Goal: Find specific page/section: Find specific page/section

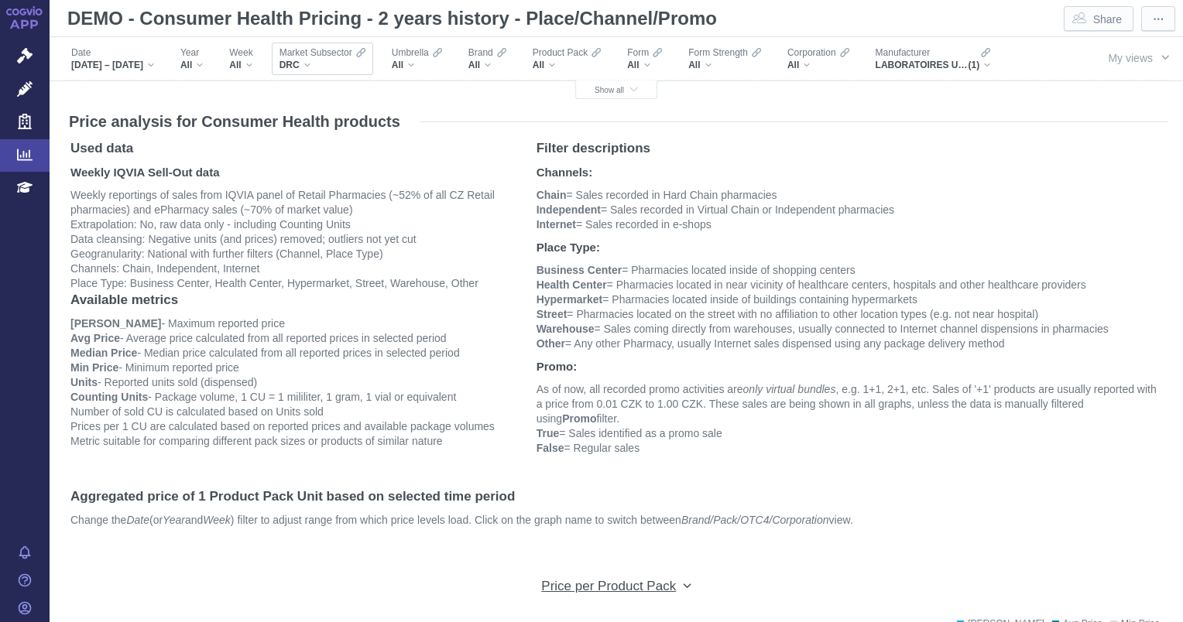
click at [341, 66] on div "DRC" at bounding box center [322, 65] width 86 height 12
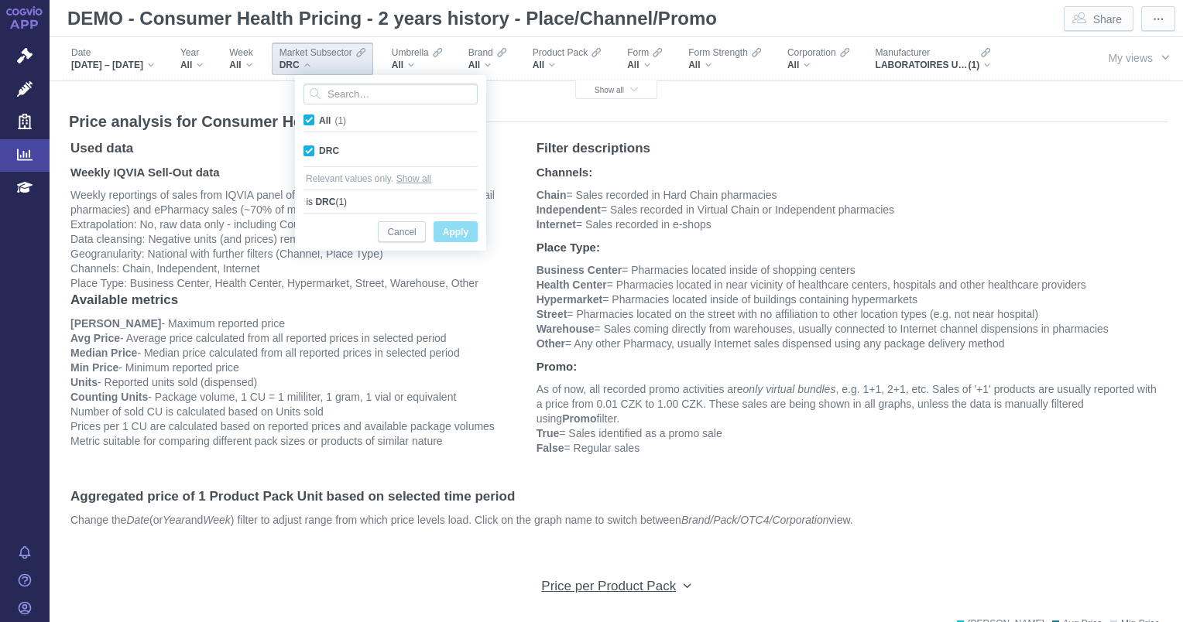
click at [341, 66] on div "DRC" at bounding box center [322, 65] width 86 height 12
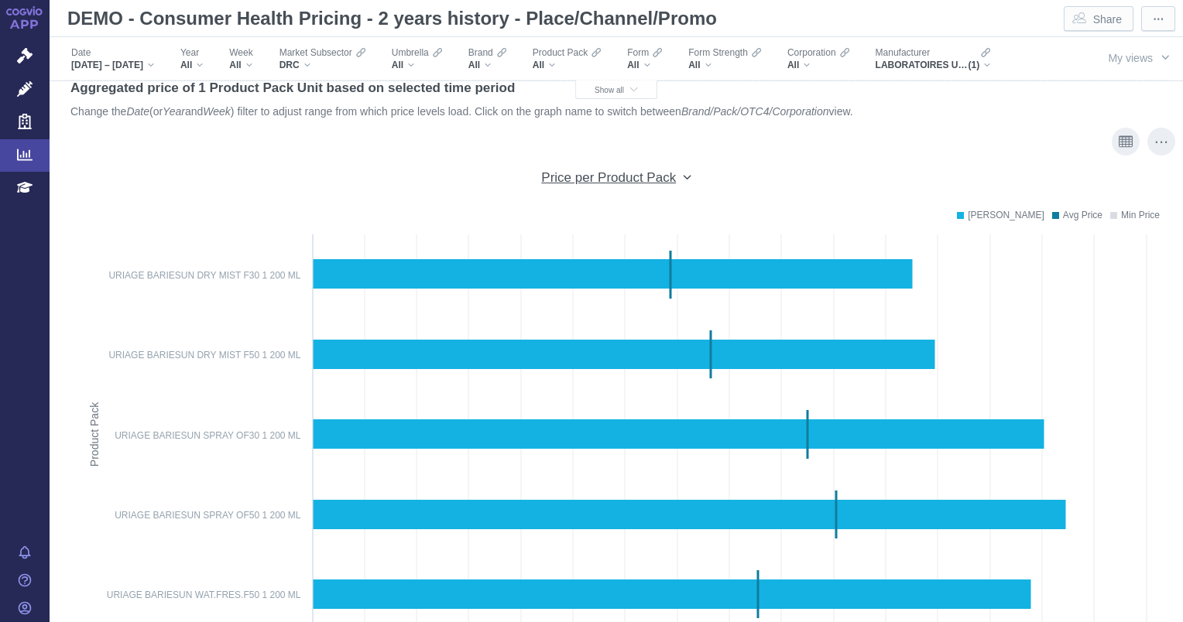
scroll to position [409, 0]
click at [837, 61] on div "All" at bounding box center [818, 65] width 62 height 12
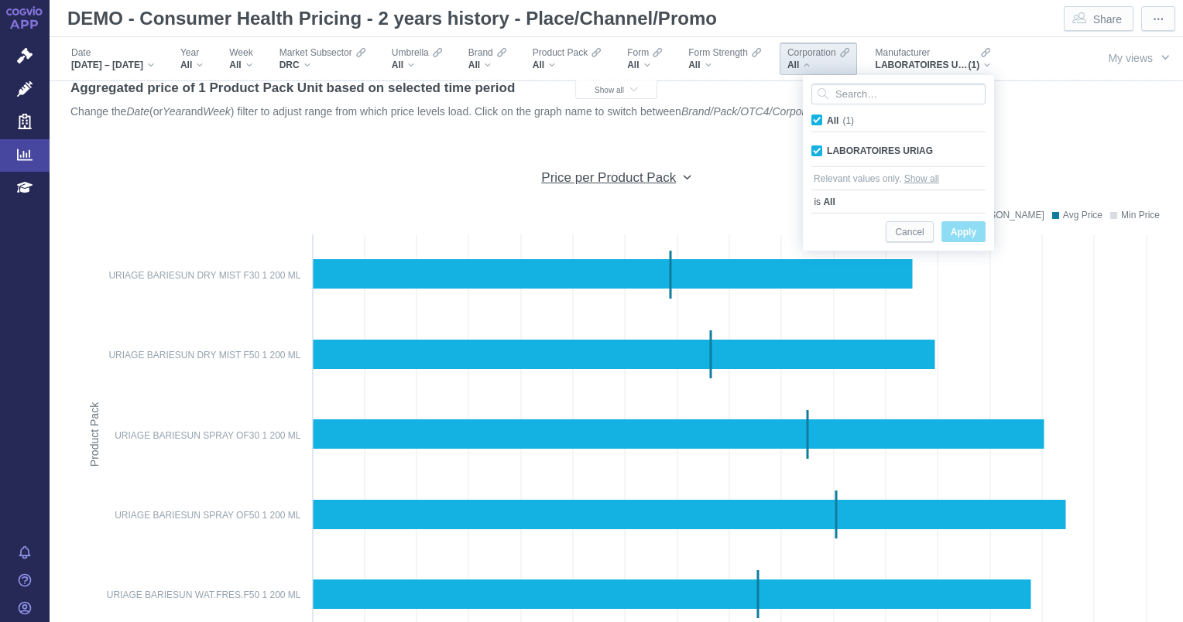
click at [837, 61] on div "All" at bounding box center [818, 65] width 62 height 12
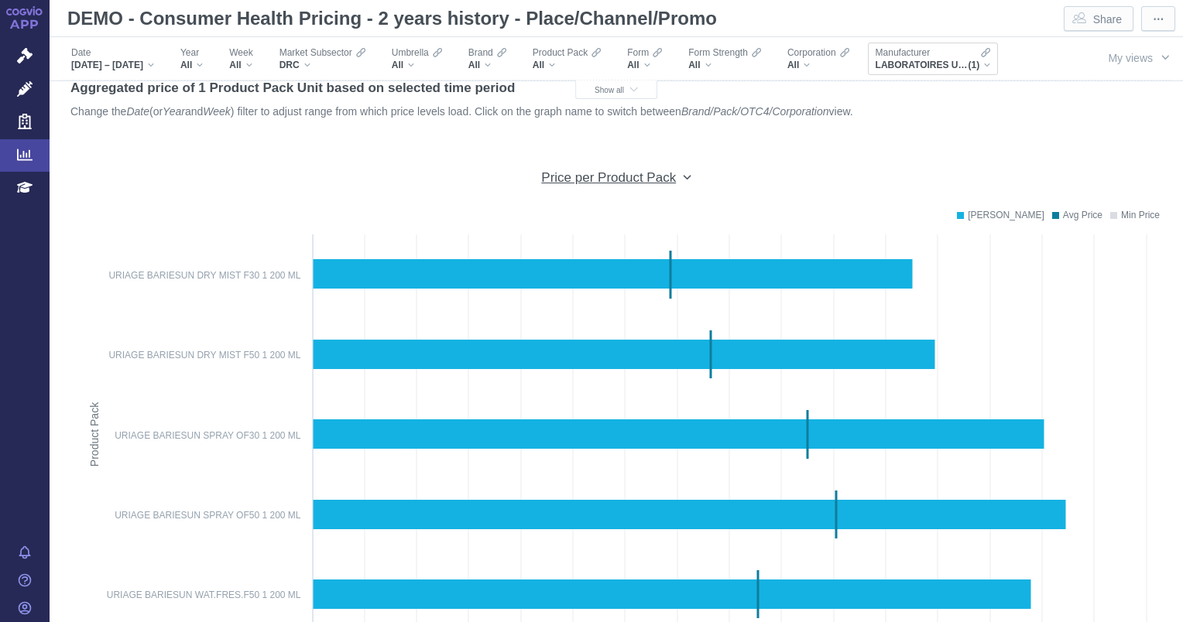
click at [999, 73] on div "Manufacturer LABORATOIRES URIAG (1)" at bounding box center [933, 59] width 131 height 33
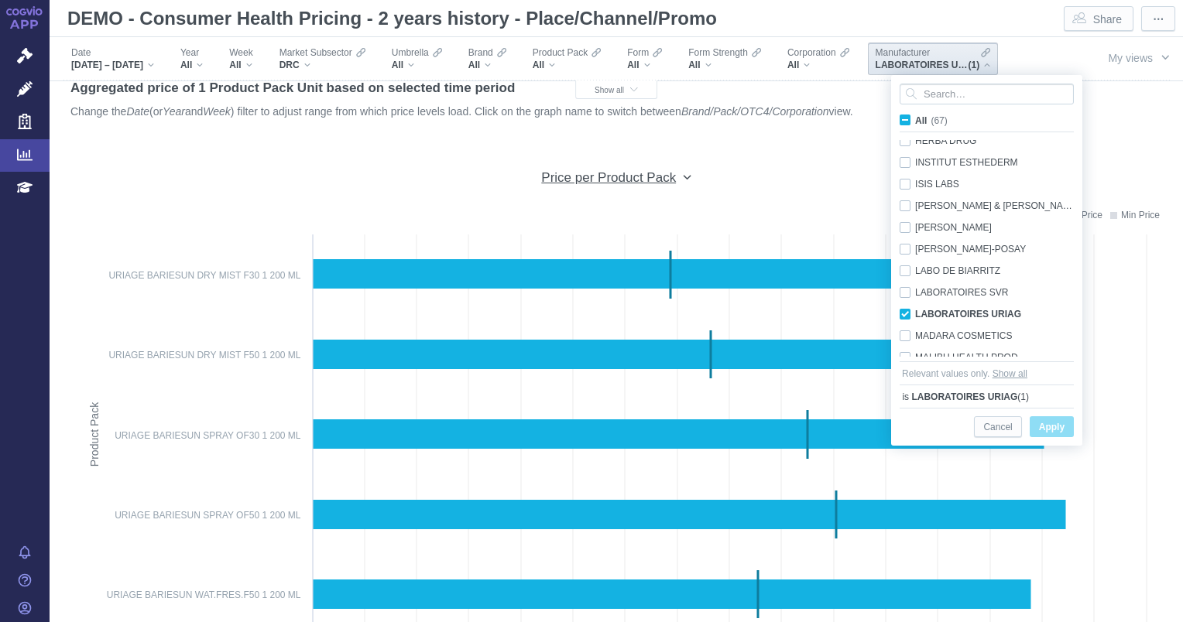
scroll to position [770, 0]
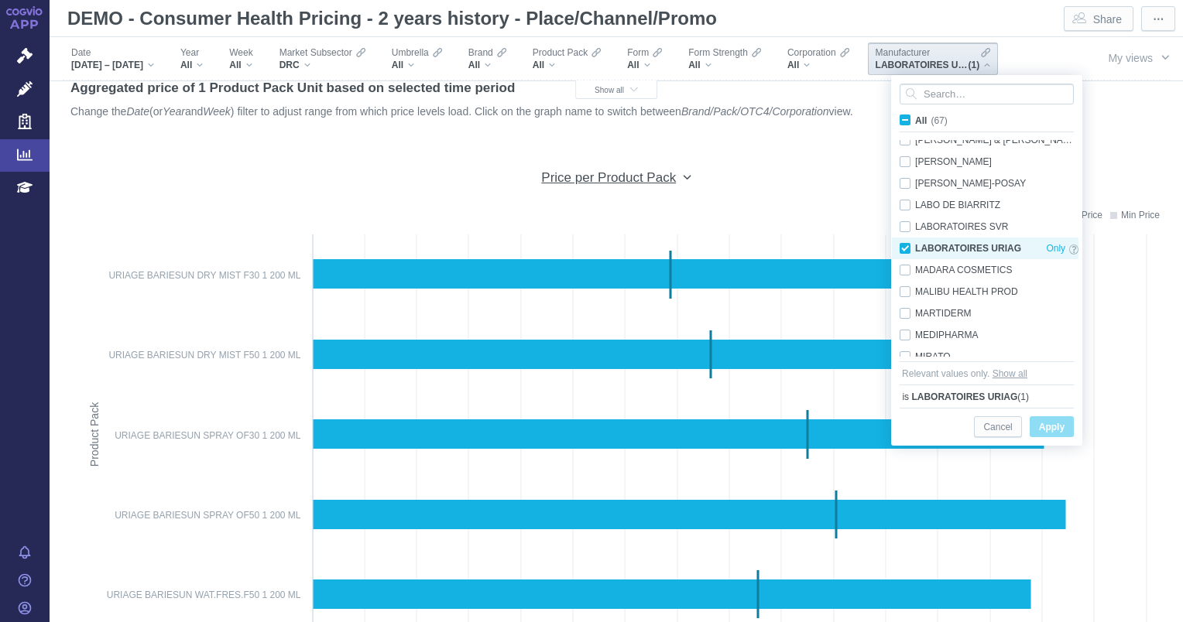
click at [907, 245] on div "LABORATOIRES URIAG Only" at bounding box center [989, 249] width 194 height 22
checkbox input "false"
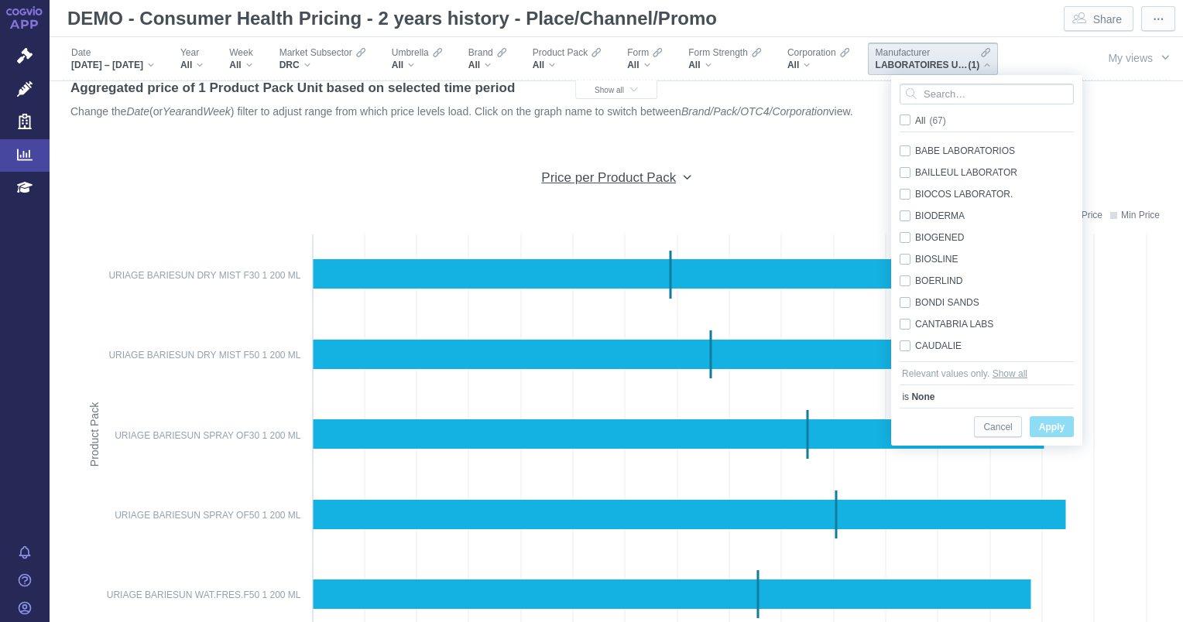
scroll to position [0, 0]
click at [980, 65] on span "(1)" at bounding box center [975, 65] width 12 height 12
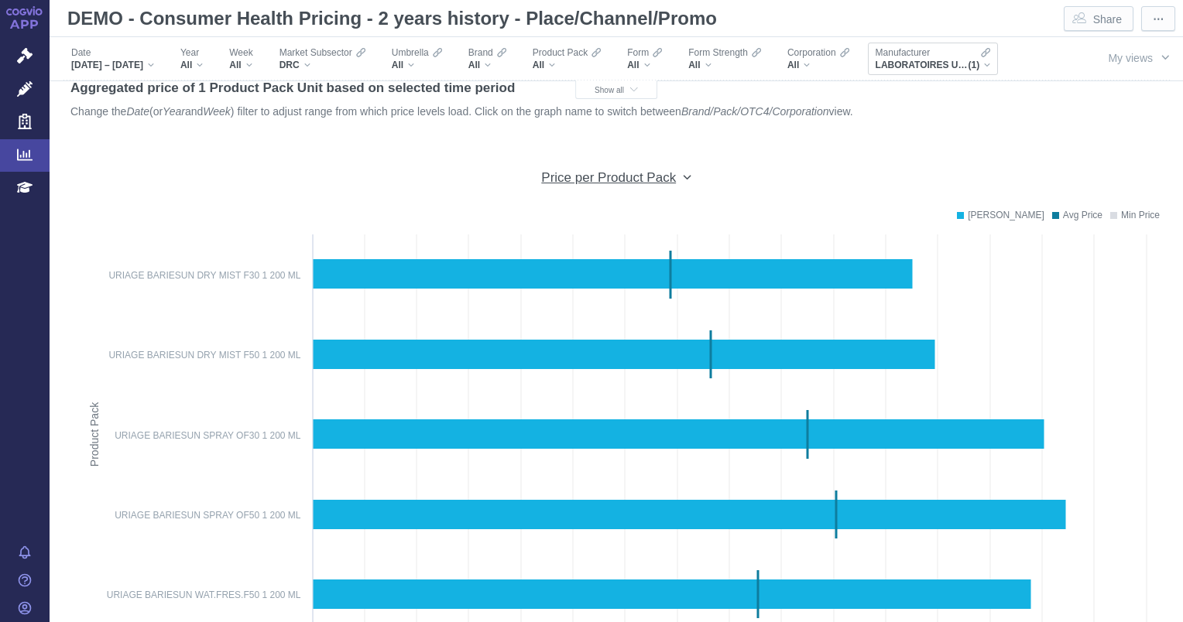
click at [969, 60] on span "LABORATOIRES URIAG" at bounding box center [922, 65] width 93 height 12
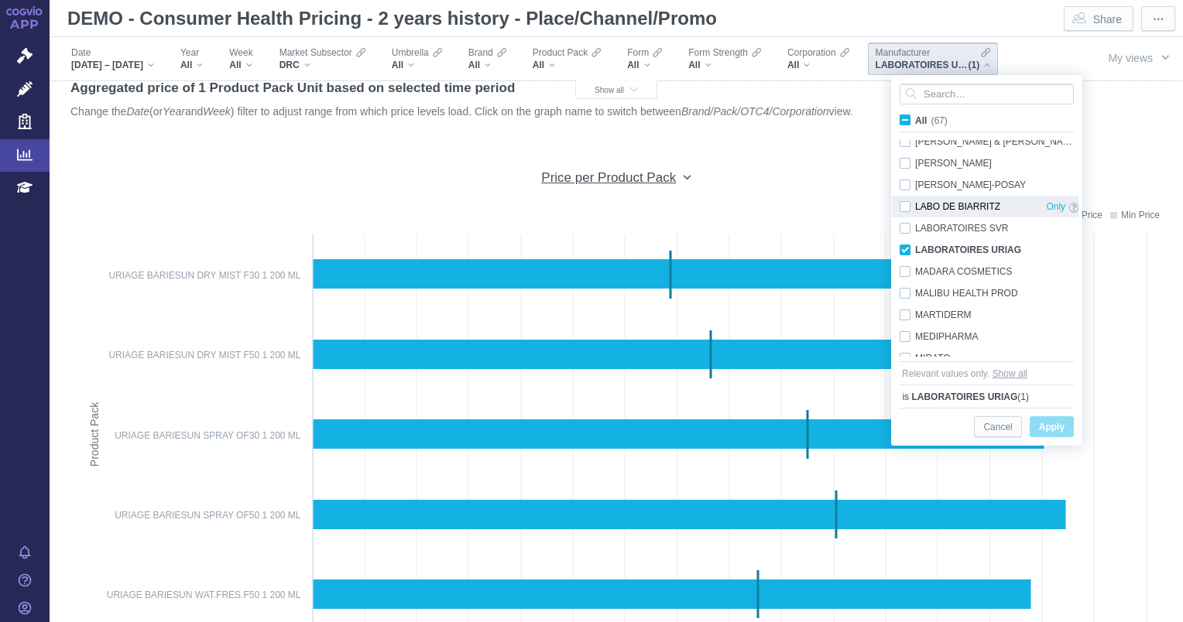
scroll to position [770, 0]
click at [899, 179] on div "[PERSON_NAME]-POSAY Only" at bounding box center [989, 184] width 194 height 22
checkbox input "true"
click at [1050, 429] on span "Apply" at bounding box center [1052, 427] width 26 height 19
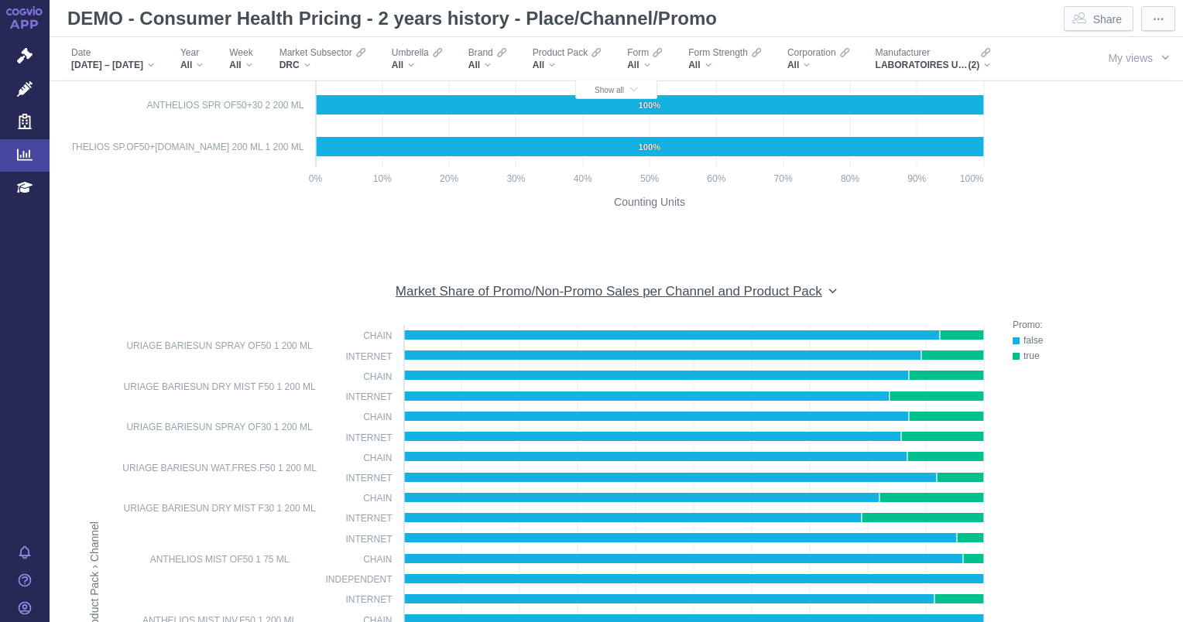
scroll to position [9275, 0]
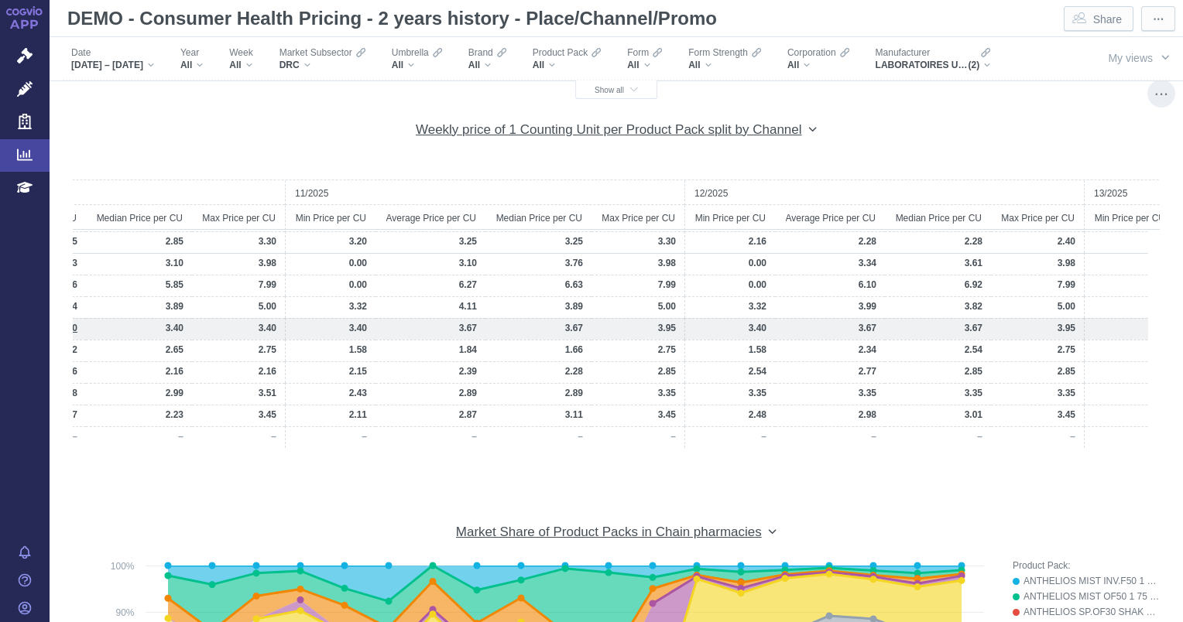
scroll to position [0, 4079]
